Goal: Task Accomplishment & Management: Manage account settings

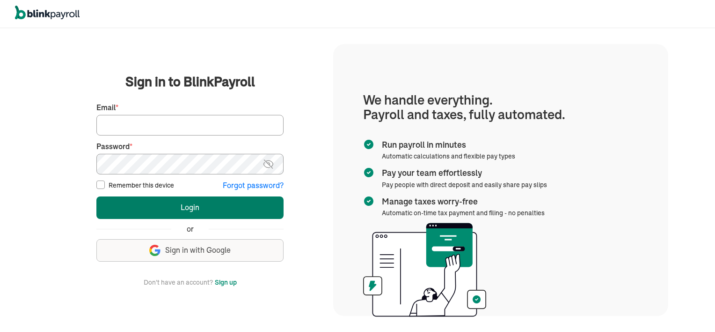
type input "vincentwilson298@gmail.com"
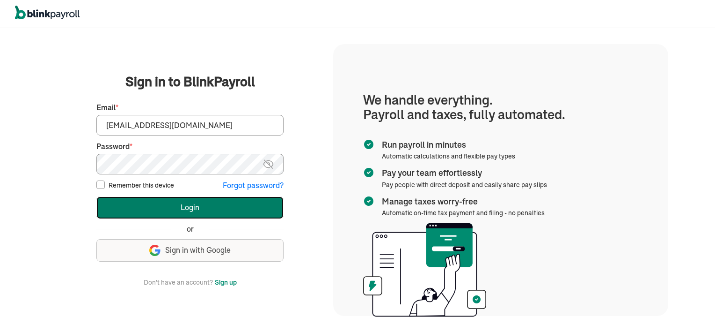
click at [253, 211] on button "Login" at bounding box center [189, 207] width 187 height 22
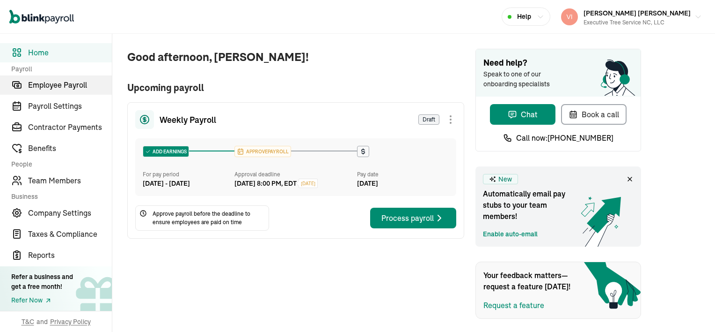
click at [69, 82] on span "Employee Payroll" at bounding box center [70, 84] width 84 height 11
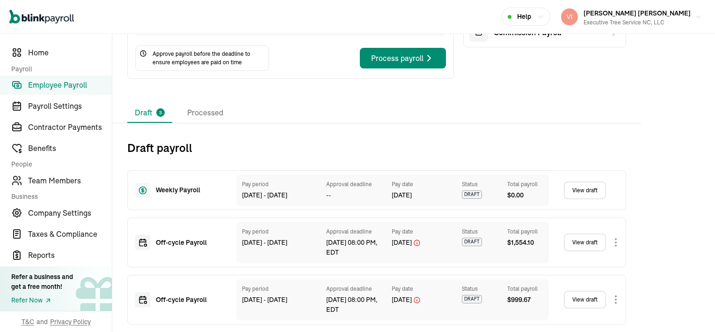
scroll to position [140, 0]
click at [591, 245] on link "View draft" at bounding box center [585, 242] width 42 height 18
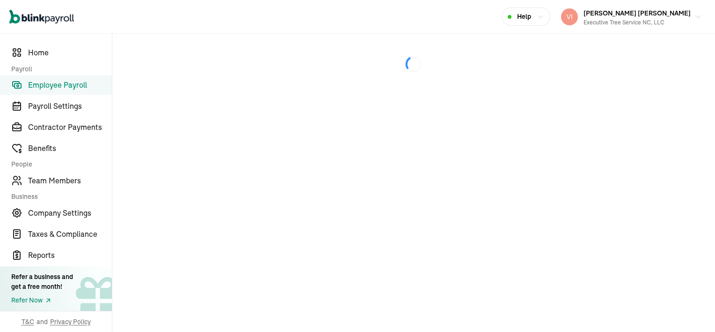
select select "manual"
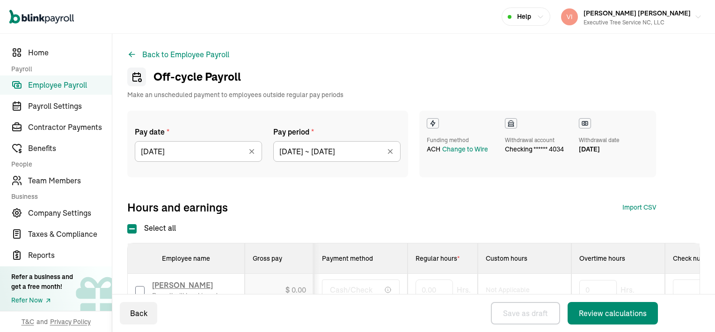
select select "manual"
click at [252, 150] on icon at bounding box center [251, 151] width 9 height 9
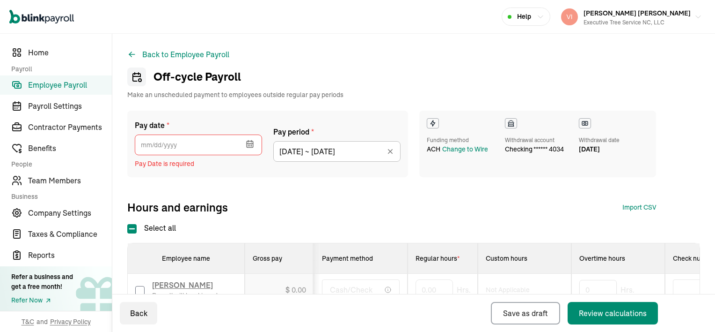
click at [250, 144] on icon "button" at bounding box center [250, 144] width 0 height 1
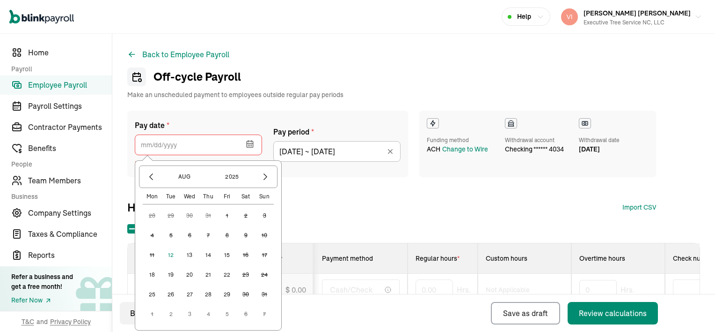
click at [227, 255] on button "15" at bounding box center [227, 254] width 19 height 19
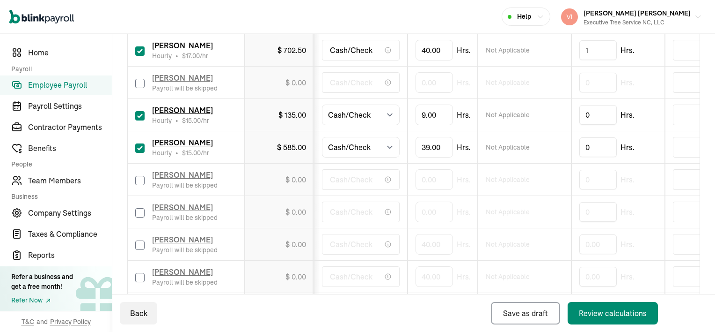
scroll to position [328, 0]
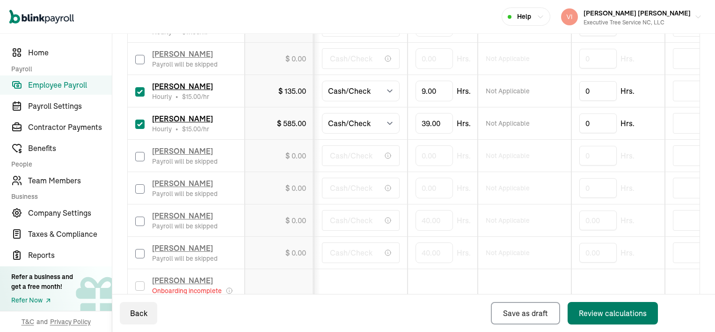
click at [635, 312] on div "Review calculations" at bounding box center [613, 312] width 68 height 11
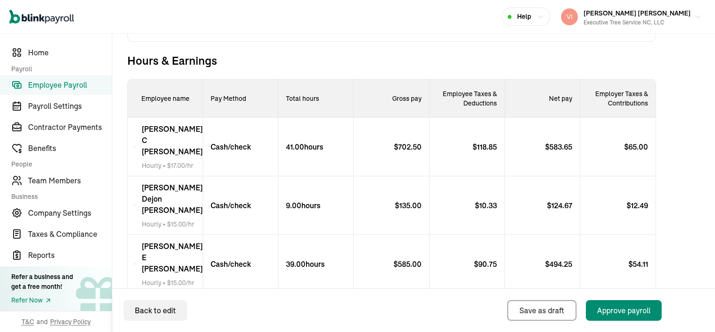
scroll to position [323, 0]
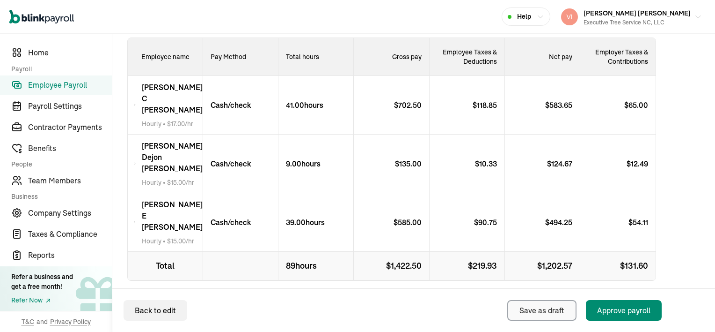
click at [537, 307] on main "Back to Employee Payroll Off-cycle Payroll Make an unscheduled payment to emplo…" at bounding box center [413, 38] width 603 height 655
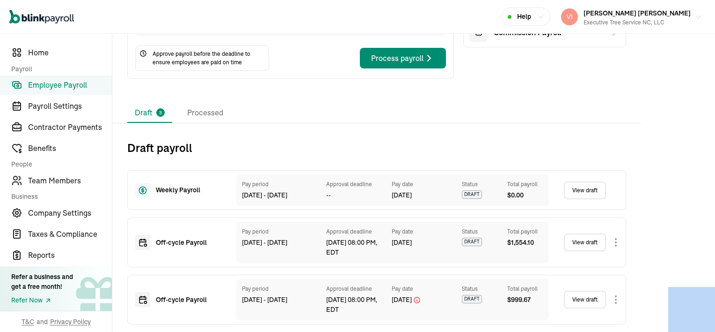
scroll to position [144, 0]
click at [589, 300] on link "View draft" at bounding box center [585, 299] width 42 height 18
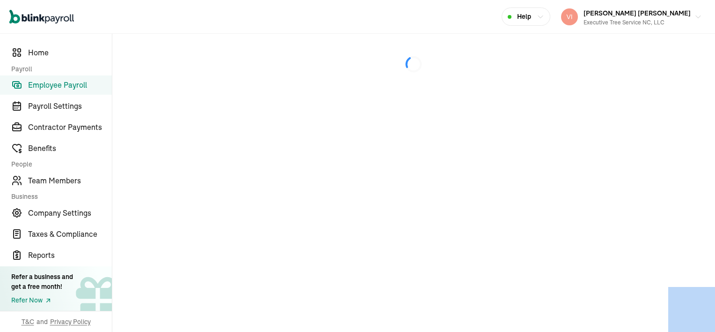
select select "manual"
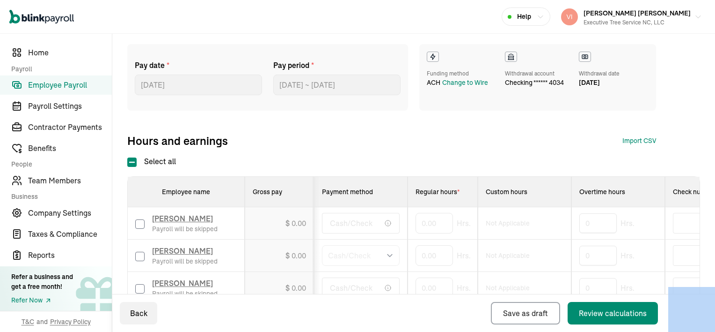
scroll to position [47, 0]
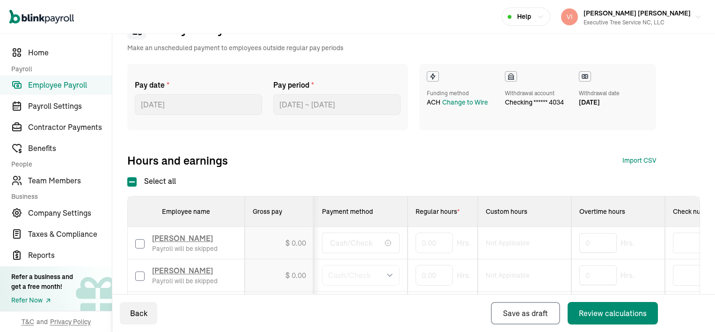
drag, startPoint x: 172, startPoint y: 106, endPoint x: 302, endPoint y: 136, distance: 132.8
click at [302, 136] on div "Pay date * 08/12/2025 Aug 2025 Mon Tue Wed Thu Fri Sat Sun 28 29 30 31 1 2 3 4 …" at bounding box center [391, 101] width 529 height 74
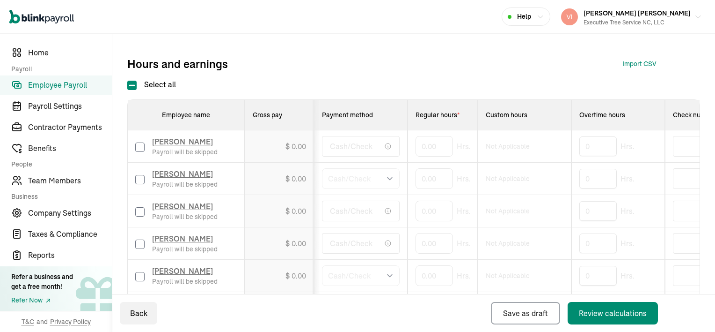
scroll to position [148, 0]
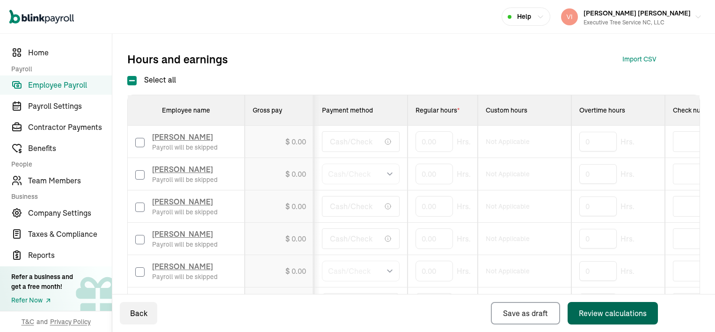
click at [636, 316] on div "Review calculations" at bounding box center [613, 312] width 68 height 11
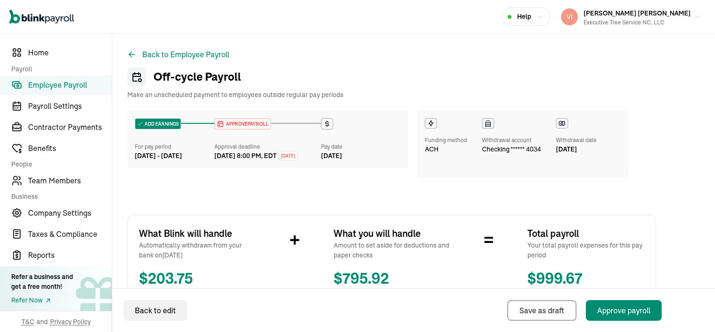
click at [139, 78] on icon at bounding box center [136, 76] width 11 height 15
click at [133, 55] on icon at bounding box center [131, 54] width 9 height 9
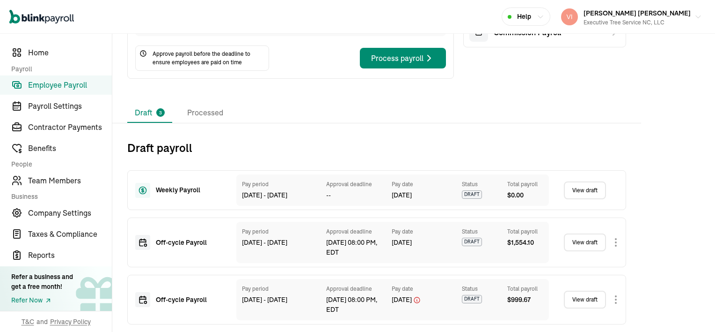
scroll to position [144, 0]
click at [576, 298] on link "View draft" at bounding box center [585, 299] width 42 height 18
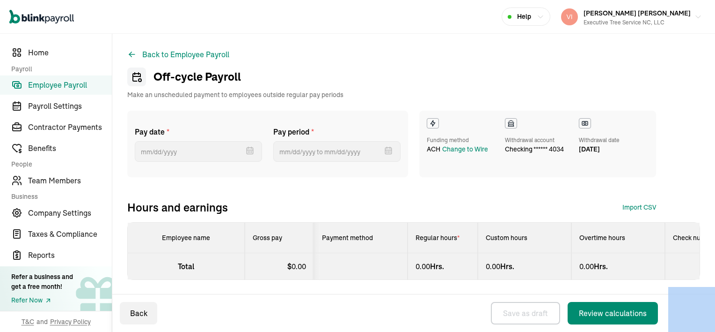
select select "manual"
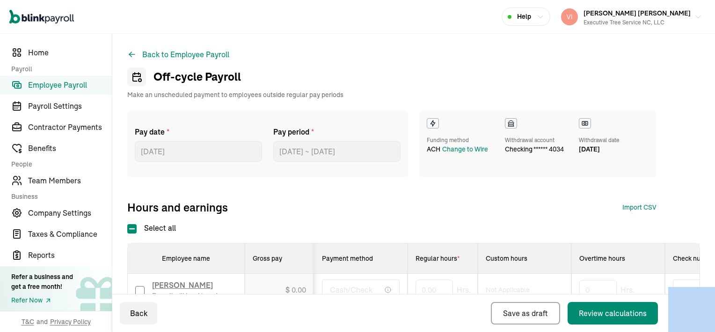
type input "07/31/2025 ~ 08/06/2025"
click at [163, 133] on label "Pay date *" at bounding box center [198, 131] width 127 height 11
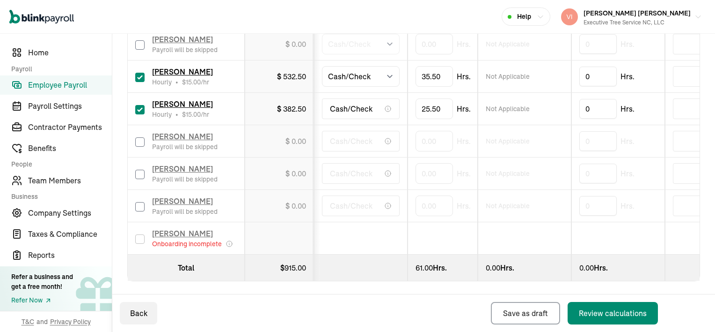
scroll to position [382, 0]
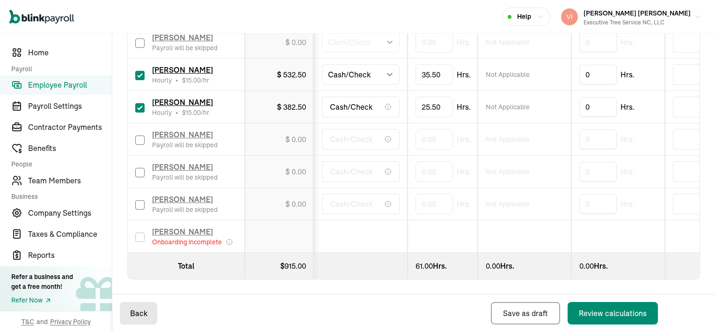
click at [136, 309] on button "Back" at bounding box center [138, 313] width 37 height 22
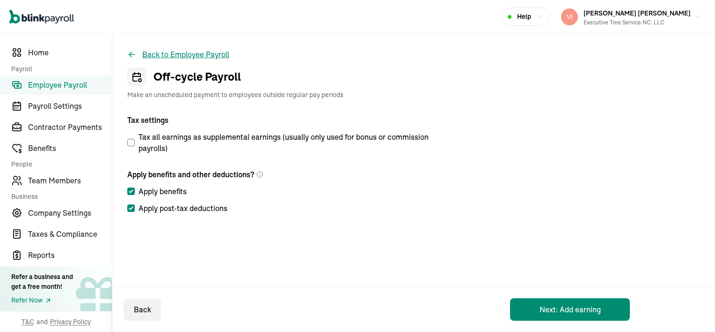
click at [146, 56] on button "Back to Employee Payroll" at bounding box center [178, 54] width 102 height 11
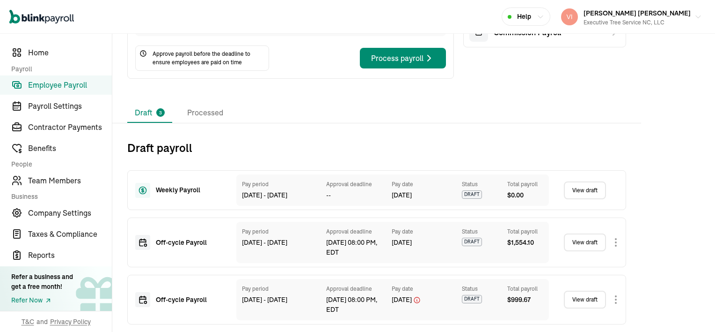
scroll to position [144, 0]
click at [596, 299] on link "View draft" at bounding box center [585, 299] width 42 height 18
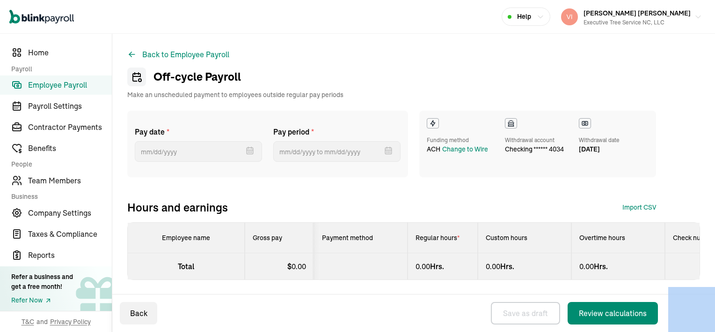
select select "manual"
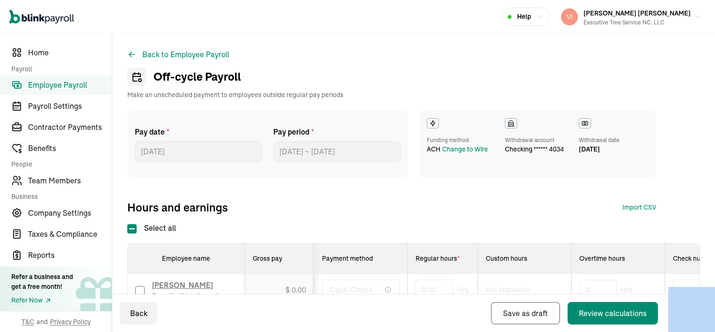
type input "07/31/2025 ~ 08/06/2025"
click at [133, 80] on icon at bounding box center [136, 77] width 7 height 7
click at [138, 77] on icon at bounding box center [136, 76] width 11 height 15
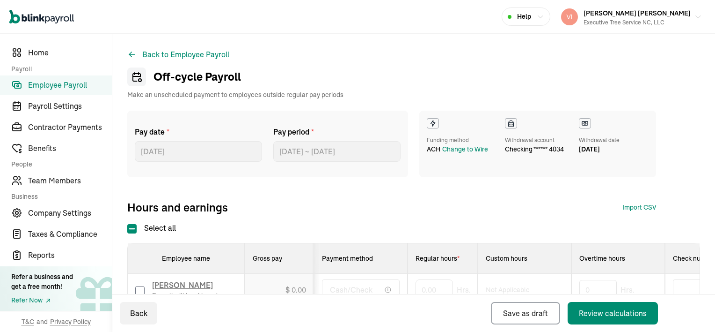
drag, startPoint x: 138, startPoint y: 77, endPoint x: 286, endPoint y: 55, distance: 149.6
click at [167, 129] on span "*" at bounding box center [168, 131] width 3 height 11
click at [160, 52] on button "Back to Employee Payroll" at bounding box center [178, 54] width 102 height 11
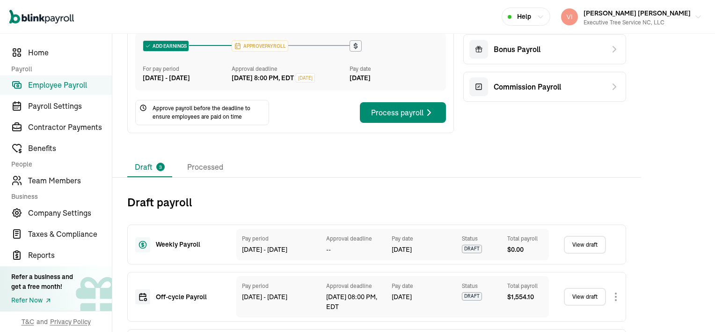
scroll to position [140, 0]
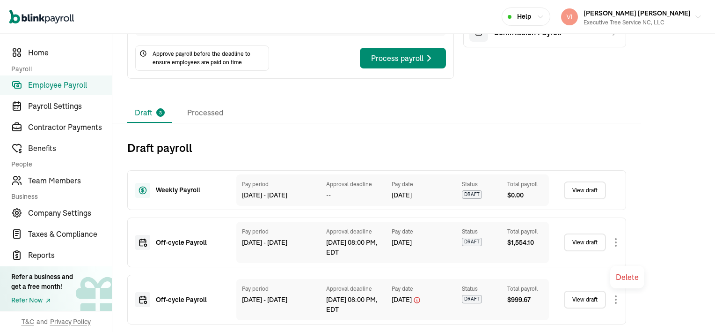
click at [616, 303] on body "Open main menu Help Vincent Wilson Vincent Wilson Executive Tree Service NC, LL…" at bounding box center [357, 166] width 715 height 332
click at [515, 121] on div "Draft 3 Processed" at bounding box center [376, 113] width 499 height 20
click at [74, 84] on span "Employee Payroll" at bounding box center [70, 84] width 84 height 11
click at [52, 181] on span "Team Members" at bounding box center [70, 180] width 84 height 11
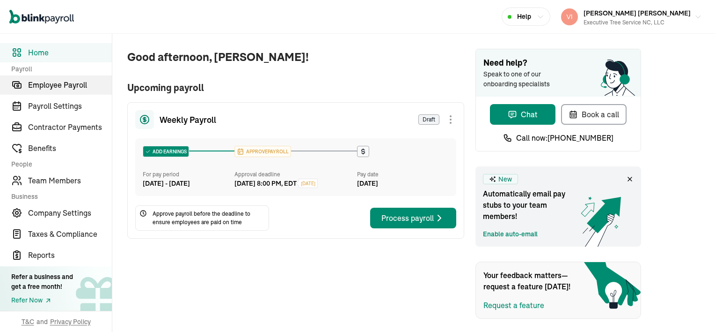
click at [69, 82] on span "Employee Payroll" at bounding box center [70, 84] width 84 height 11
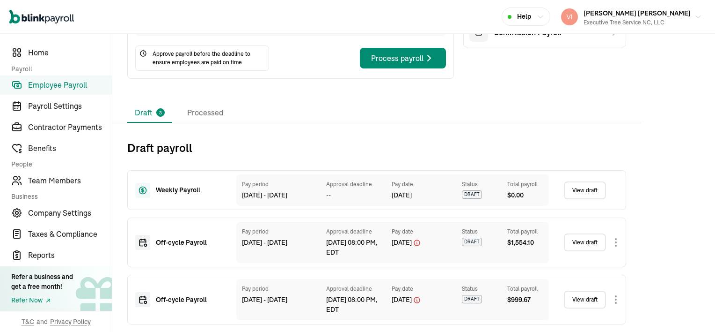
scroll to position [140, 0]
click at [591, 245] on link "View draft" at bounding box center [585, 242] width 42 height 18
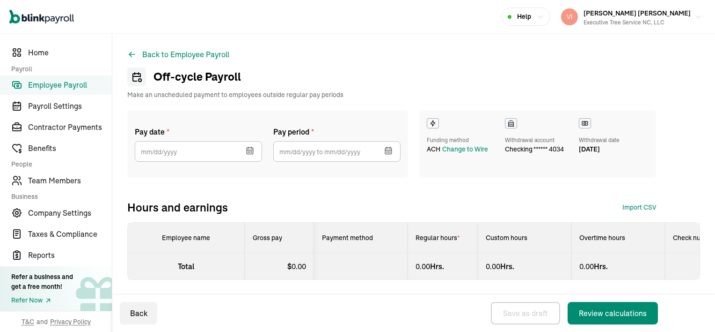
select select "manual"
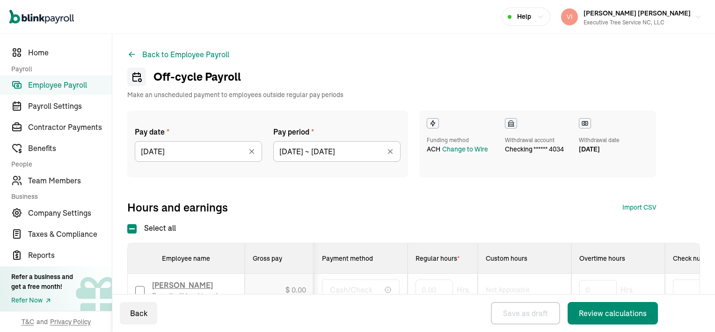
type input "07/24/2025 ~ 07/30/2025"
select select "manual"
click at [252, 150] on icon at bounding box center [251, 151] width 9 height 9
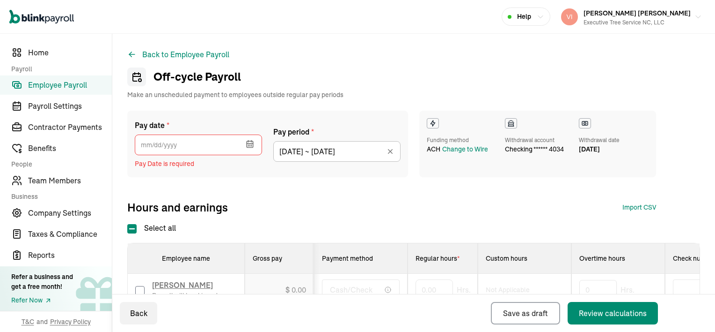
click at [250, 144] on icon "button" at bounding box center [250, 144] width 0 height 1
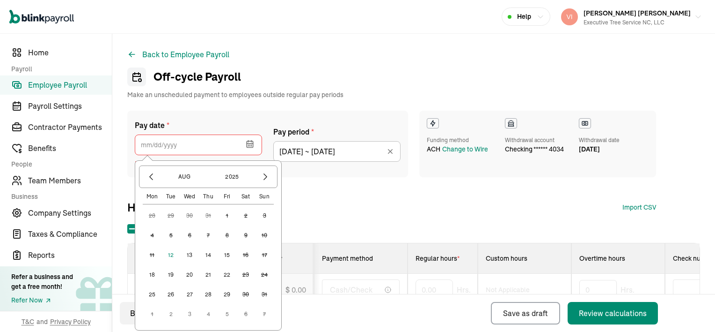
click at [227, 255] on button "15" at bounding box center [227, 254] width 19 height 19
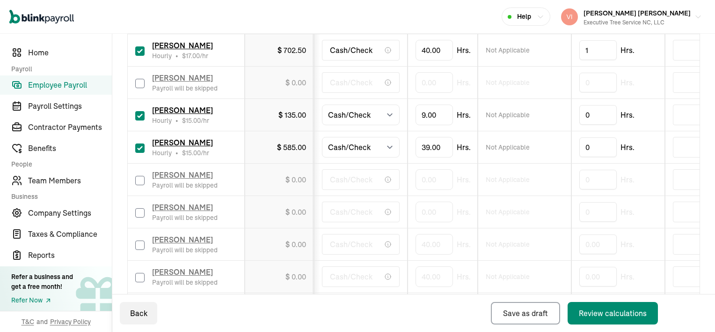
scroll to position [328, 0]
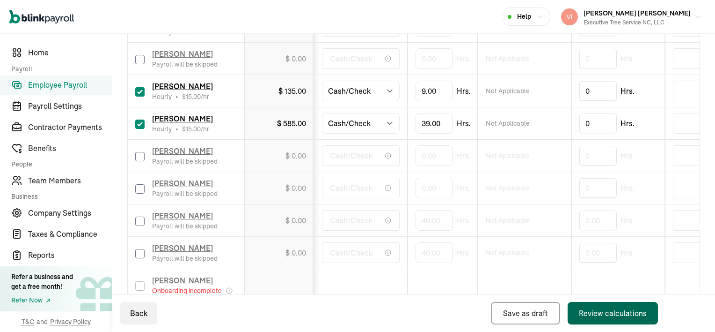
click at [635, 312] on div "Review calculations" at bounding box center [613, 312] width 68 height 11
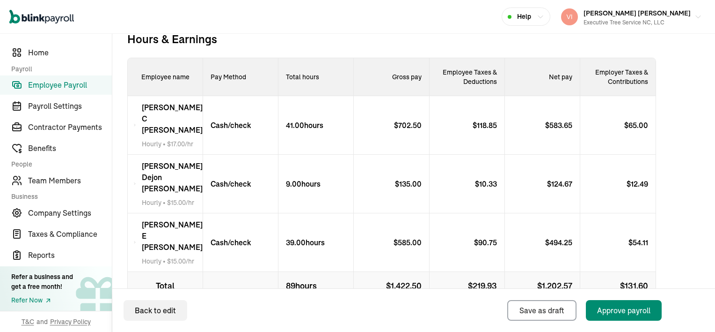
scroll to position [323, 0]
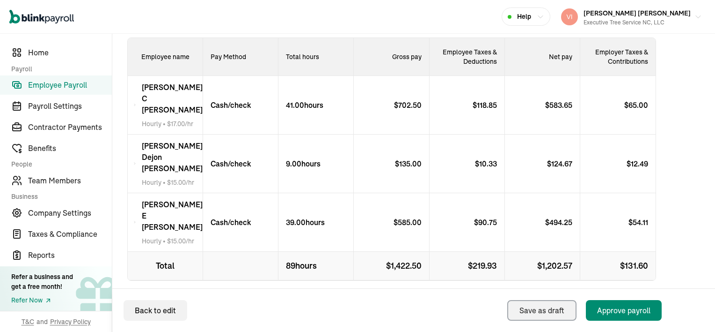
click at [537, 307] on main "Back to Employee Payroll Off-cycle Payroll Make an unscheduled payment to emplo…" at bounding box center [413, 38] width 603 height 655
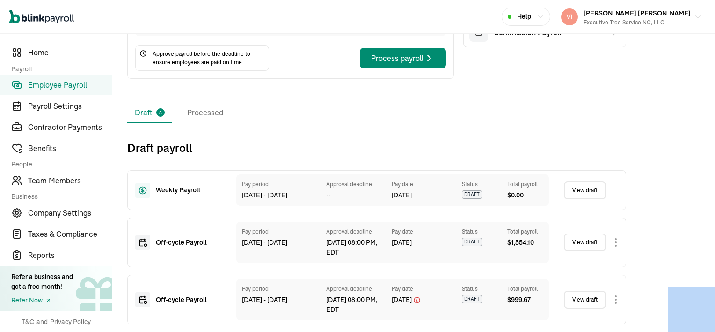
scroll to position [144, 0]
click at [589, 300] on link "View draft" at bounding box center [585, 299] width 42 height 18
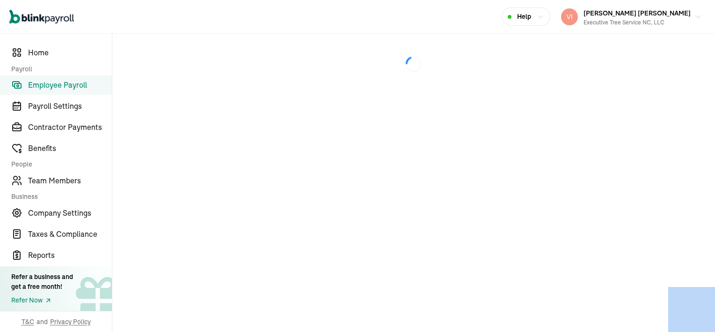
select select "manual"
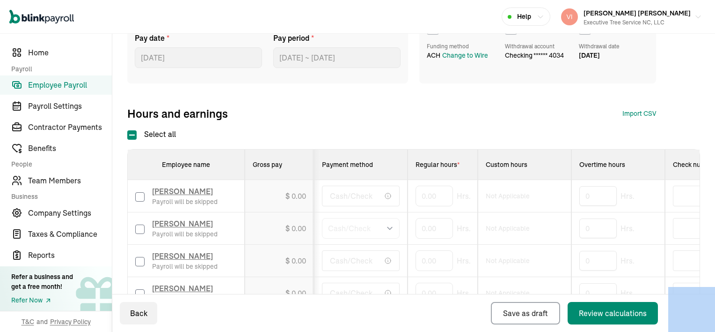
scroll to position [47, 0]
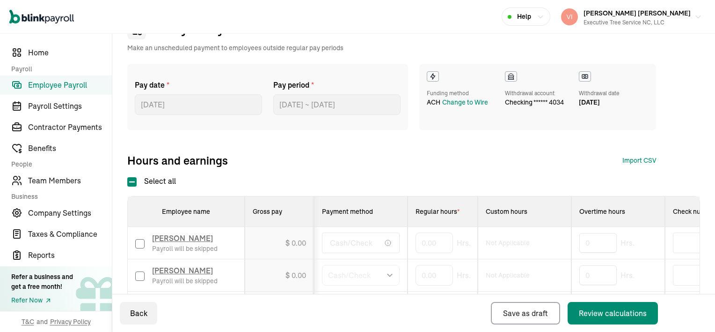
drag, startPoint x: 172, startPoint y: 106, endPoint x: 302, endPoint y: 136, distance: 132.8
click at [302, 136] on div "Pay date * 08/12/2025 Aug 2025 Mon Tue Wed Thu Fri Sat Sun 28 29 30 31 1 2 3 4 …" at bounding box center [391, 101] width 529 height 74
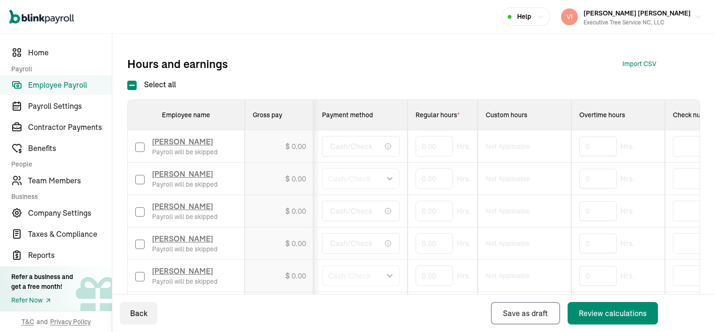
scroll to position [148, 0]
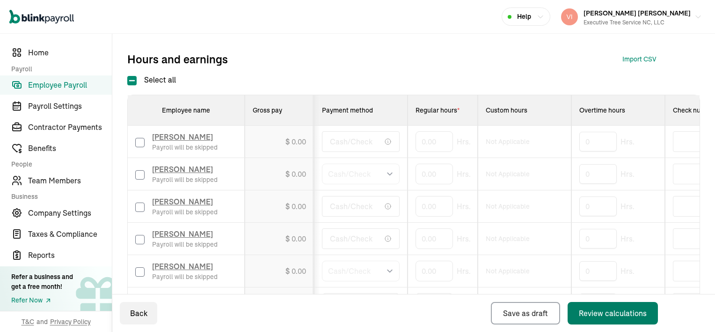
click at [636, 316] on div "Review calculations" at bounding box center [613, 312] width 68 height 11
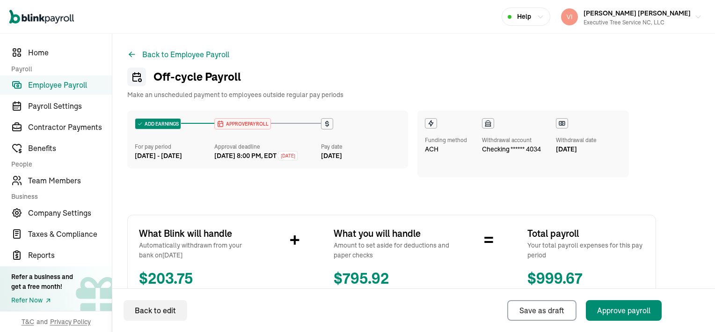
click at [139, 78] on icon at bounding box center [136, 76] width 11 height 15
click at [133, 55] on icon at bounding box center [131, 54] width 9 height 9
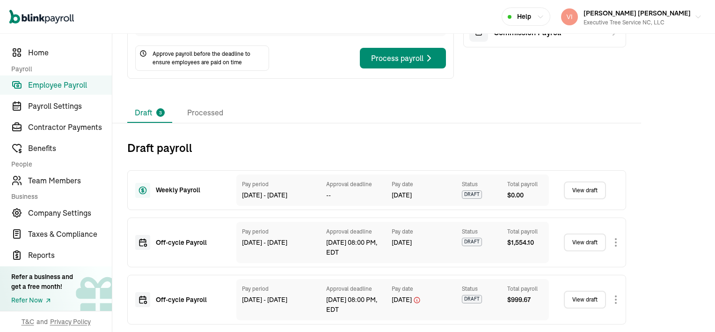
scroll to position [144, 0]
click at [576, 298] on link "View draft" at bounding box center [585, 299] width 42 height 18
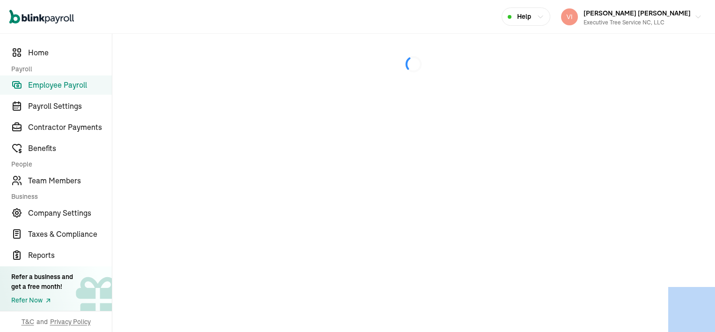
select select "manual"
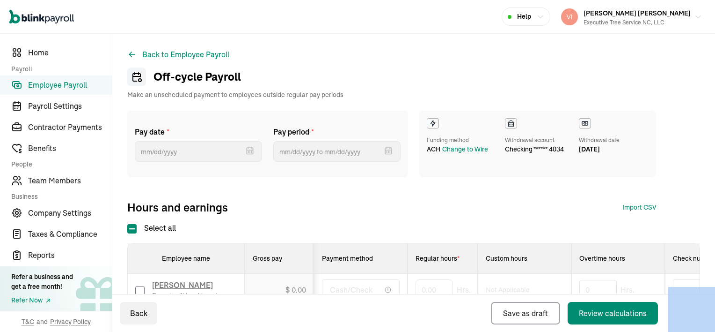
type input "08/12/2025"
type input "07/31/2025 ~ 08/06/2025"
click at [163, 133] on label "Pay date *" at bounding box center [198, 131] width 127 height 11
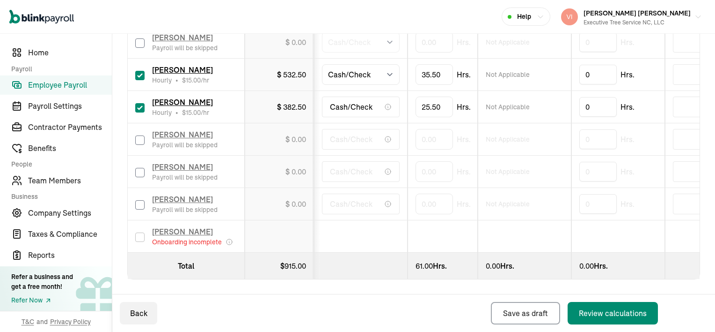
scroll to position [382, 0]
click at [136, 309] on button "Back" at bounding box center [138, 313] width 37 height 22
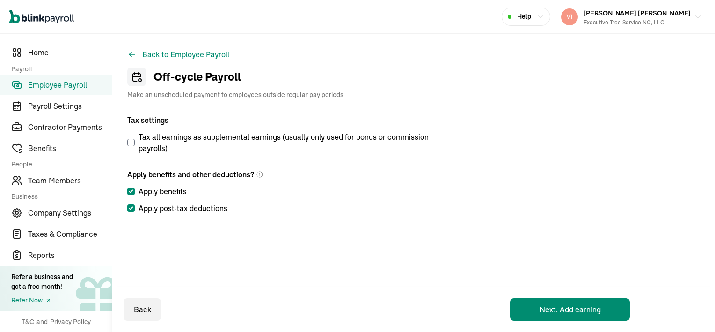
click at [146, 56] on button "Back to Employee Payroll" at bounding box center [178, 54] width 102 height 11
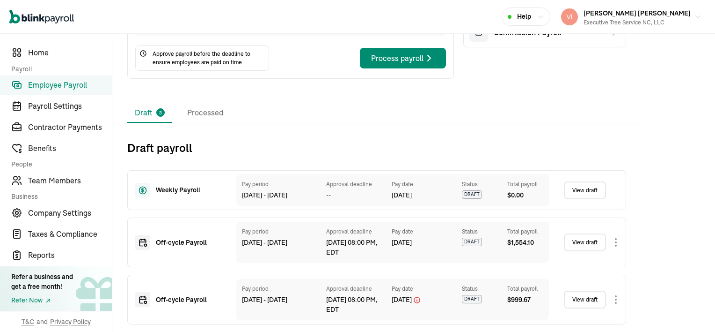
scroll to position [144, 0]
click at [596, 299] on link "View draft" at bounding box center [585, 299] width 42 height 18
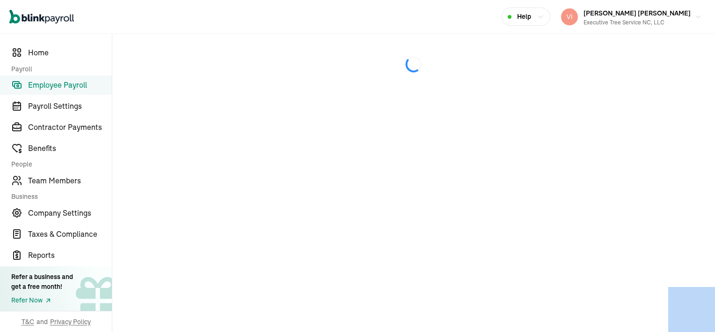
select select "manual"
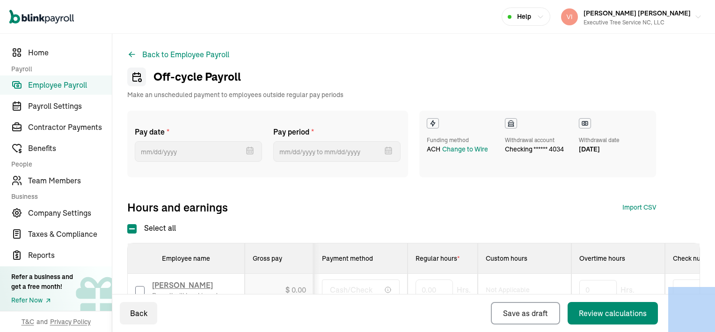
type input "08/12/2025"
type input "07/31/2025 ~ 08/06/2025"
click at [133, 80] on icon at bounding box center [136, 77] width 7 height 7
click at [138, 77] on icon at bounding box center [136, 76] width 11 height 15
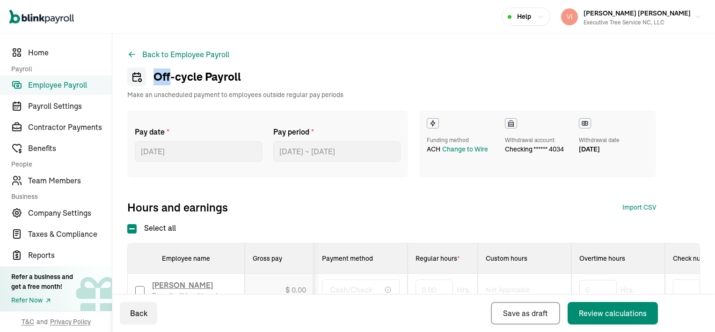
click at [138, 77] on icon at bounding box center [136, 76] width 11 height 15
drag, startPoint x: 138, startPoint y: 77, endPoint x: 286, endPoint y: 55, distance: 149.6
click at [167, 129] on span "*" at bounding box center [168, 131] width 3 height 11
click at [160, 52] on button "Back to Employee Payroll" at bounding box center [178, 54] width 102 height 11
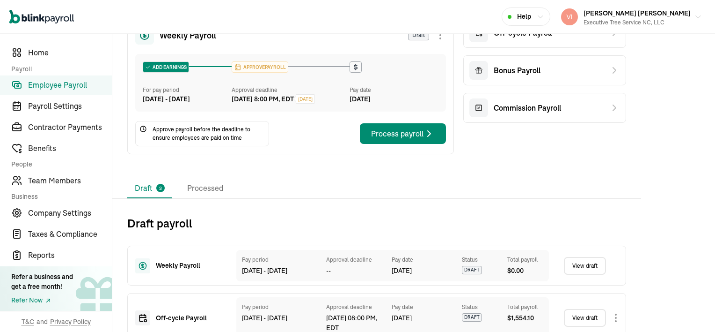
scroll to position [140, 0]
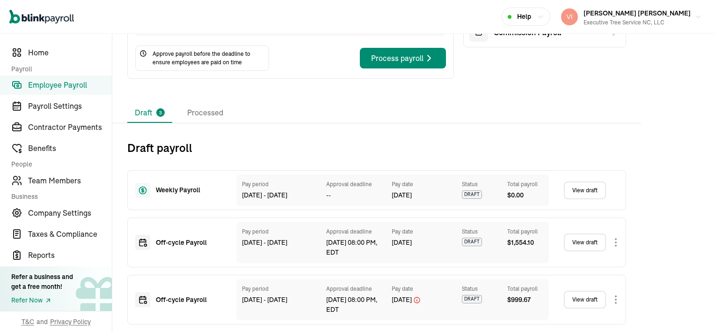
click at [616, 303] on body "Open main menu Help Vincent Wilson Vincent Wilson Executive Tree Service NC, LL…" at bounding box center [357, 166] width 715 height 332
click at [515, 121] on div "Draft 3 Processed" at bounding box center [376, 113] width 499 height 20
click at [74, 84] on span "Employee Payroll" at bounding box center [70, 84] width 84 height 11
click at [52, 181] on span "Team Members" at bounding box center [70, 180] width 84 height 11
